Goal: Register for event/course

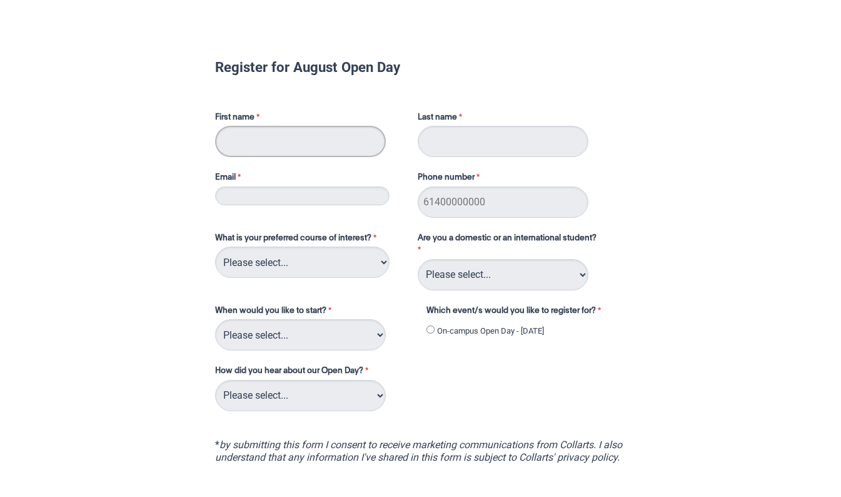
click at [241, 144] on input "First name" at bounding box center [300, 141] width 171 height 31
type input "Aashirya"
type input "[PERSON_NAME]"
type input "[EMAIL_ADDRESS][DOMAIN_NAME]"
type input "0423105269"
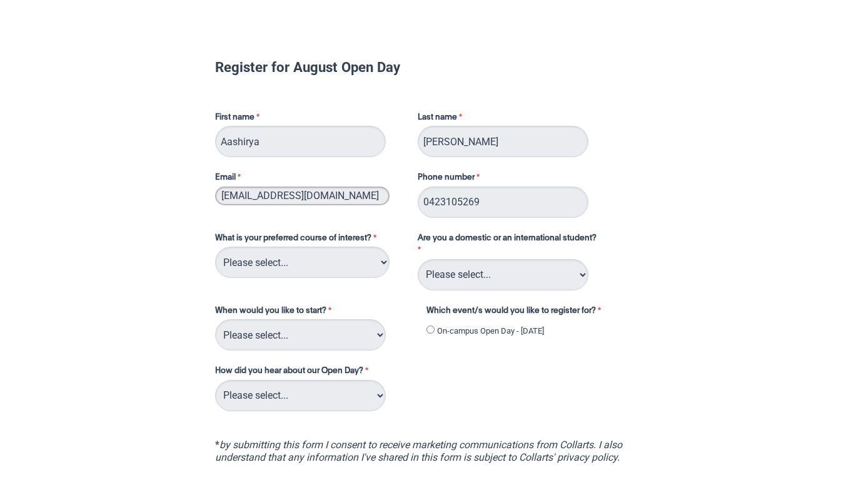
drag, startPoint x: 362, startPoint y: 198, endPoint x: 180, endPoint y: 173, distance: 183.9
click at [180, 173] on div "Register for August Open Day First name [PERSON_NAME] Last name [PERSON_NAME] E…" at bounding box center [420, 316] width 831 height 614
type input "[EMAIL_ADDRESS][DOMAIN_NAME]"
click at [289, 260] on select "Please select... 2D Animation Acting Audio Engineering Circus Arts Comedy Digit…" at bounding box center [302, 262] width 175 height 31
click at [403, 367] on div "What is your preferred course of interest? Please select... 2D Animation Acting…" at bounding box center [421, 316] width 422 height 193
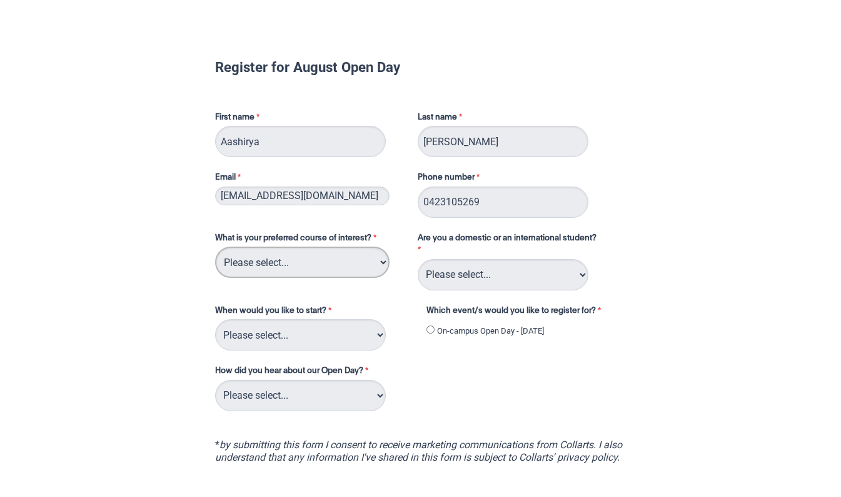
click at [335, 265] on select "Please select... 2D Animation Acting Audio Engineering Circus Arts Comedy Digit…" at bounding box center [302, 262] width 175 height 31
select select "tfa_108"
click at [215, 247] on select "Please select... 2D Animation Acting Audio Engineering Circus Arts Comedy Digit…" at bounding box center [302, 262] width 175 height 31
click at [508, 277] on select "Please select... Domestic Student International Student" at bounding box center [503, 274] width 171 height 31
select select "tfa_126"
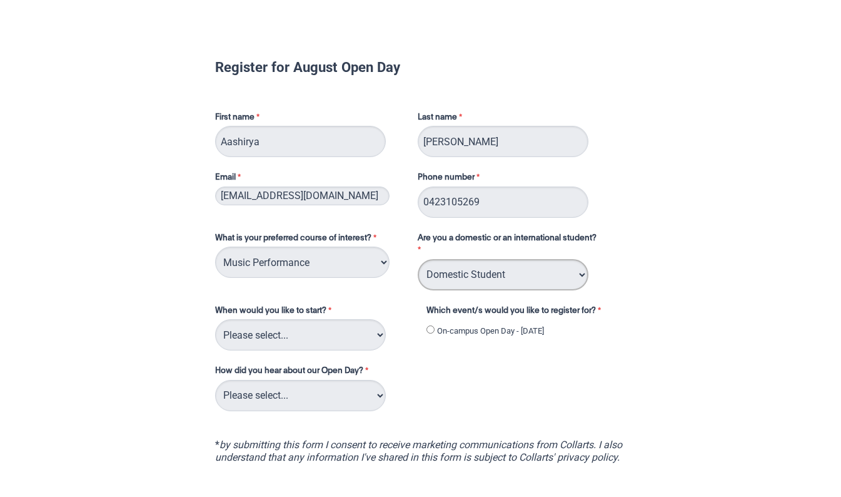
click at [418, 259] on select "Please select... Domestic Student International Student" at bounding box center [503, 274] width 171 height 31
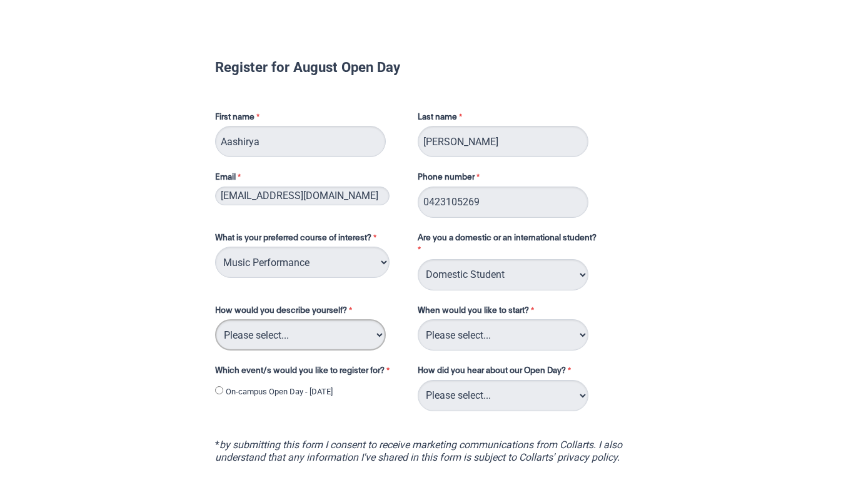
click at [367, 333] on select "Please select... I've completed Year 12 I'm looking for a career change I'm alr…" at bounding box center [300, 334] width 171 height 31
select select "tfa_69"
click at [215, 319] on select "Please select... I've completed Year 12 I'm looking for a career change I'm alr…" at bounding box center [300, 334] width 171 height 31
click at [522, 338] on select "Please select... Trimester 3 2025, starting [DATE] Trimester 1 2026, starting […" at bounding box center [503, 334] width 171 height 31
select select "tfa_234"
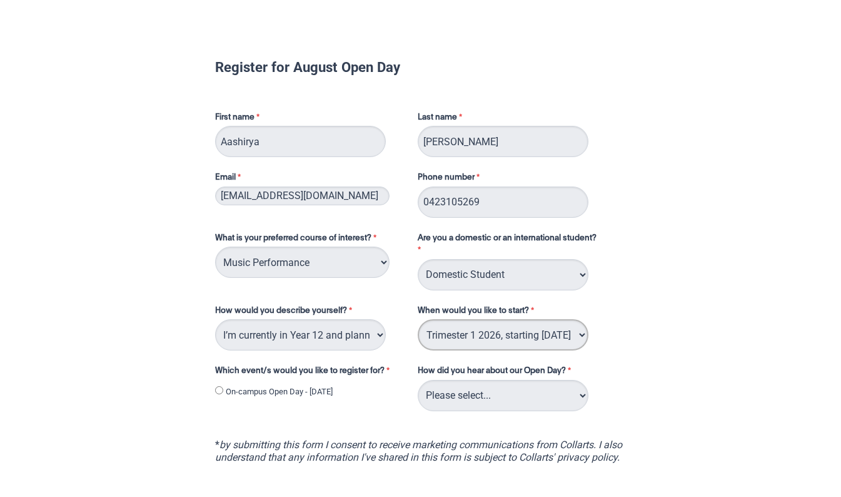
click at [418, 319] on select "Please select... Trimester 3 2025, starting [DATE] Trimester 1 2026, starting […" at bounding box center [503, 334] width 171 height 31
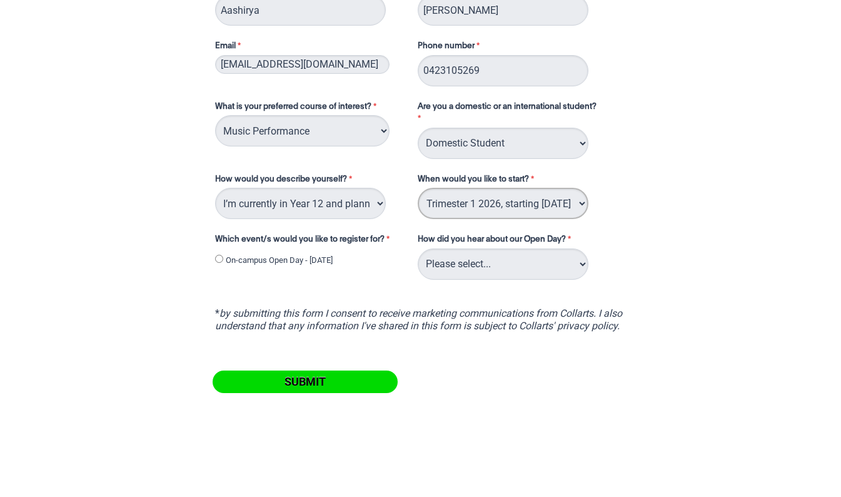
scroll to position [134, 0]
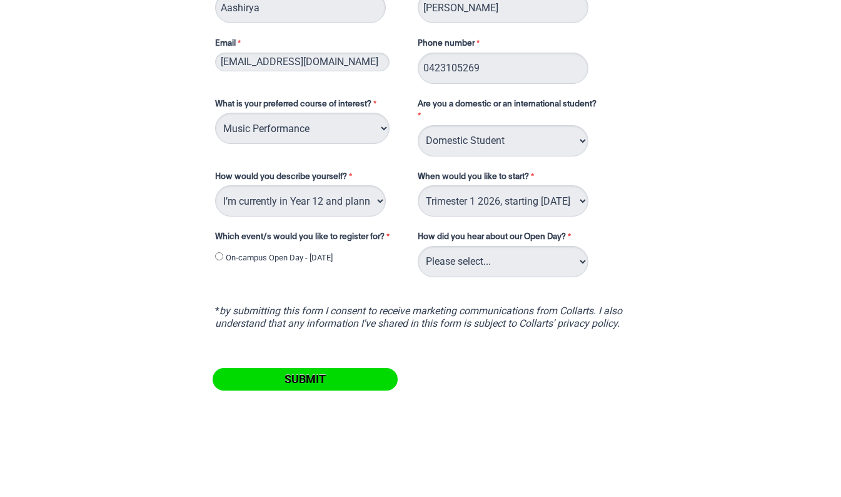
click at [283, 259] on label "On-campus Open Day - [DATE]" at bounding box center [279, 258] width 107 height 13
click at [223, 259] on input "On-campus Open Day - [DATE]" at bounding box center [219, 256] width 8 height 8
radio input "true"
click at [454, 263] on select "Please select... Career Advisor Career Expo Collarts Newsletter/Email Collarts …" at bounding box center [503, 261] width 171 height 31
select select "tfa_144"
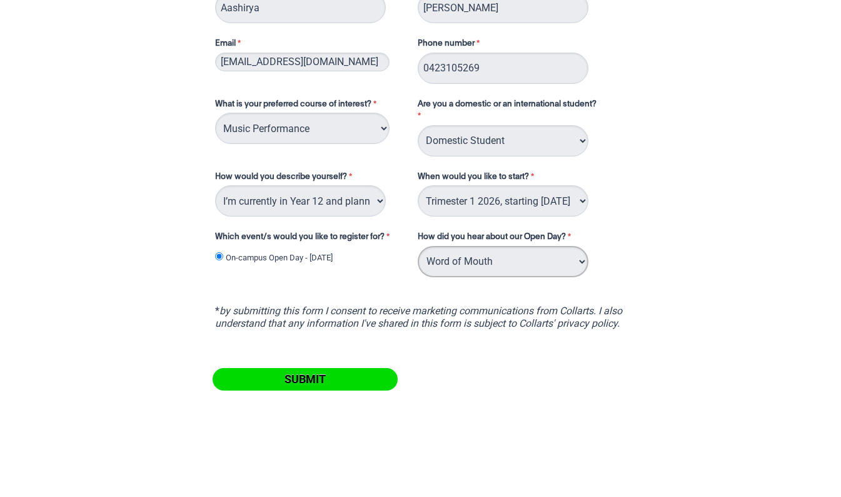
click at [418, 246] on select "Please select... Career Advisor Career Expo Collarts Newsletter/Email Collarts …" at bounding box center [503, 261] width 171 height 31
click at [333, 382] on input "Submit" at bounding box center [305, 379] width 185 height 23
